Goal: Navigation & Orientation: Find specific page/section

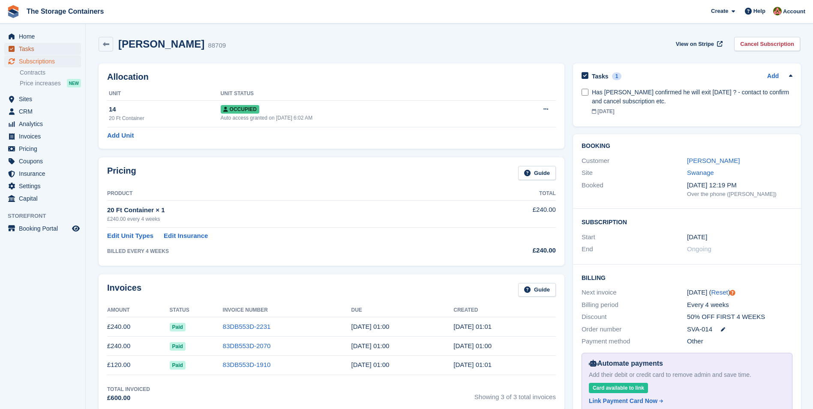
click at [48, 49] on span "Tasks" at bounding box center [44, 49] width 51 height 12
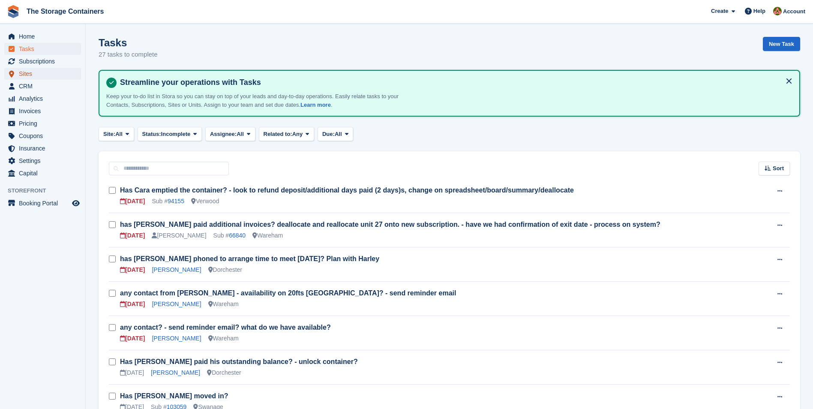
click at [32, 75] on span "Sites" at bounding box center [44, 74] width 51 height 12
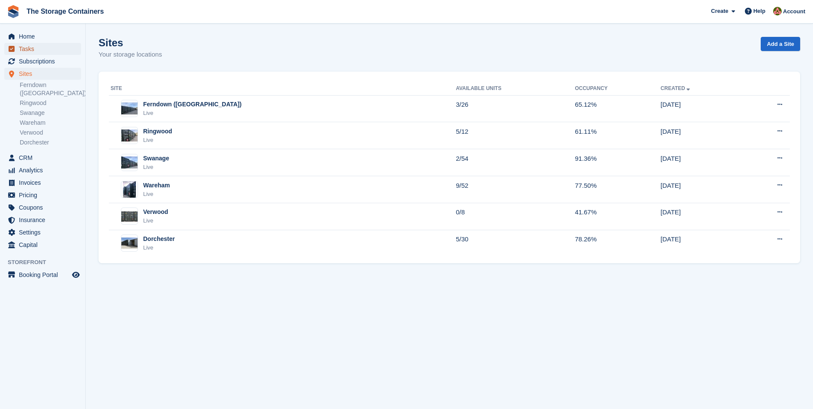
click at [42, 51] on span "Tasks" at bounding box center [44, 49] width 51 height 12
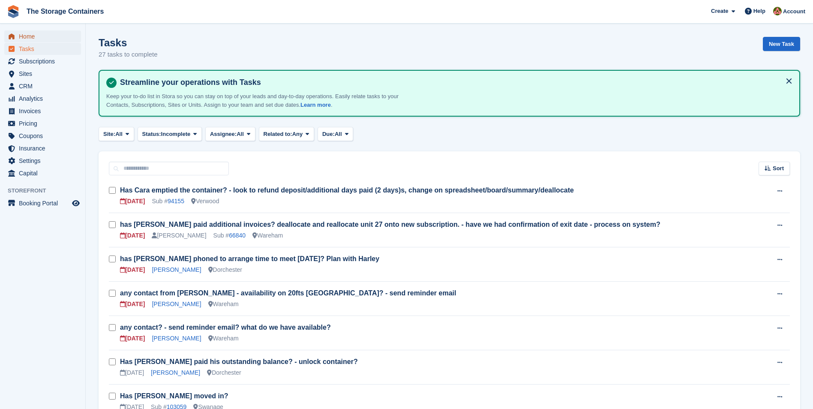
click at [30, 35] on span "Home" at bounding box center [44, 36] width 51 height 12
